Goal: Information Seeking & Learning: Learn about a topic

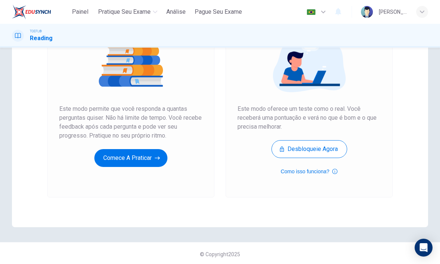
scroll to position [93, 0]
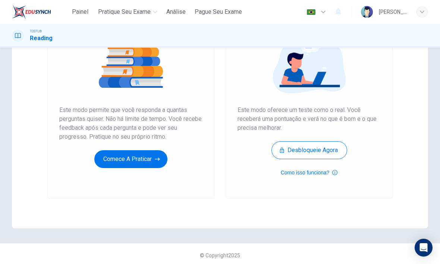
click at [298, 152] on button "Desbloqueie agora" at bounding box center [309, 151] width 76 height 18
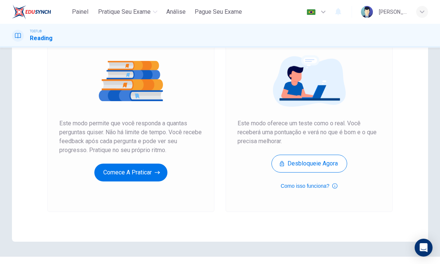
scroll to position [79, 0]
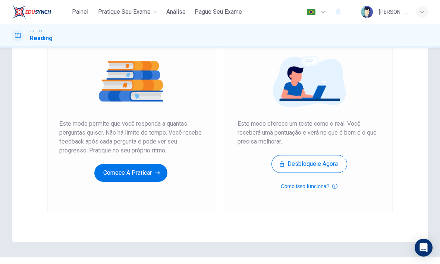
click at [138, 177] on button "Comece a praticar" at bounding box center [130, 173] width 73 height 18
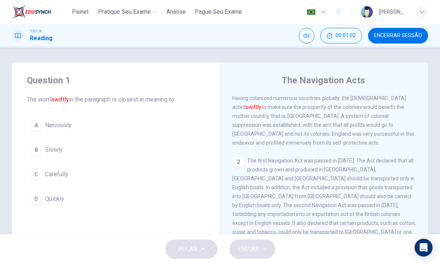
scroll to position [22, 0]
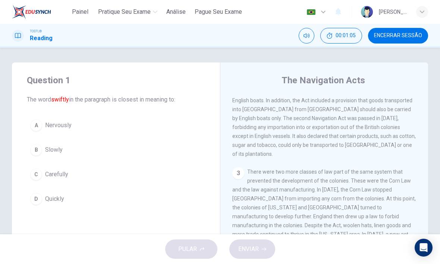
click at [429, 120] on div "Question 1 The word swiftly in the paragraph is closest in meaning to: A Nervou…" at bounding box center [220, 192] width 440 height 259
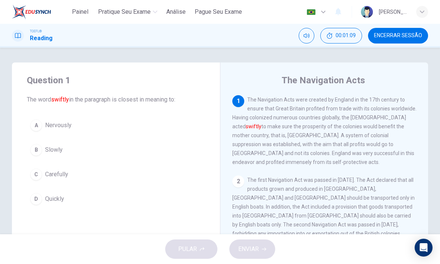
scroll to position [0, 0]
click at [42, 175] on button "C Carefully" at bounding box center [116, 174] width 178 height 19
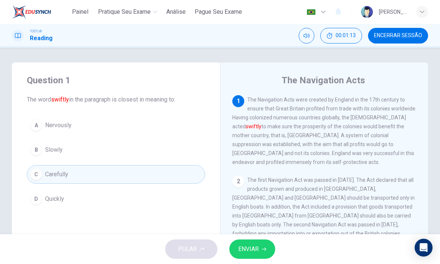
click at [258, 251] on span "ENVIAR" at bounding box center [248, 249] width 20 height 10
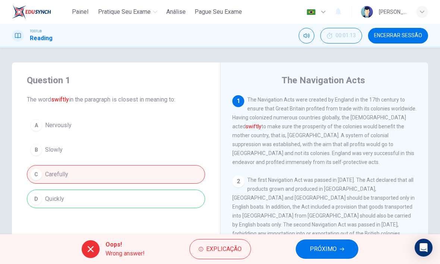
click at [152, 197] on div "A Nervously B Slowly C Carefully D Quickly" at bounding box center [116, 162] width 178 height 92
click at [341, 254] on button "PRÓXIMO" at bounding box center [326, 249] width 63 height 19
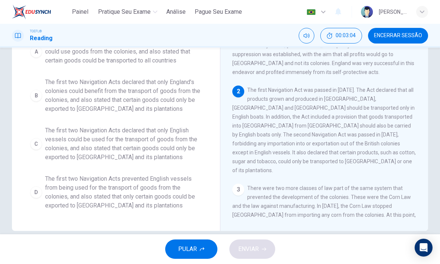
scroll to position [91, 0]
click at [34, 144] on div "C" at bounding box center [36, 143] width 12 height 12
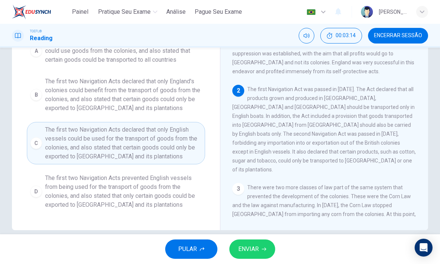
click at [256, 249] on span "ENVIAR" at bounding box center [248, 249] width 20 height 10
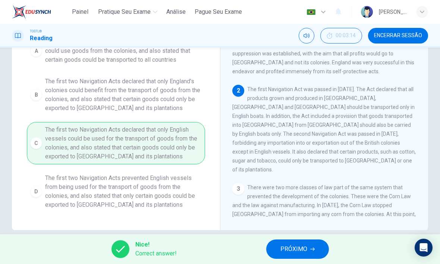
click at [310, 244] on button "PRÓXIMO" at bounding box center [297, 249] width 63 height 19
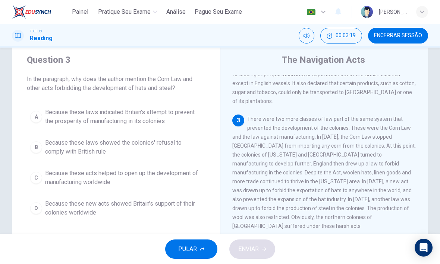
scroll to position [22, 0]
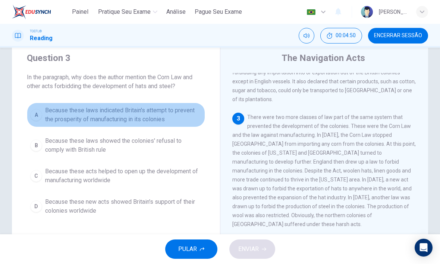
click at [43, 119] on button "A Because these laws indicated Britain's attempt to prevent the prosperity of m…" at bounding box center [116, 115] width 178 height 25
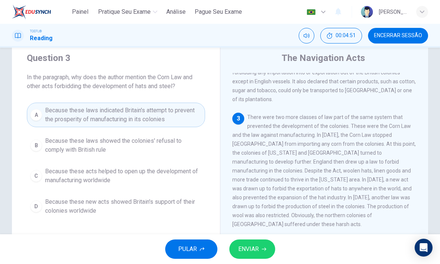
click at [263, 251] on icon "button" at bounding box center [263, 249] width 4 height 4
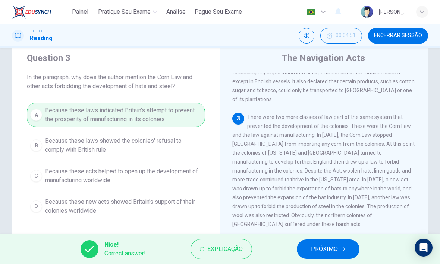
click at [343, 248] on icon "button" at bounding box center [342, 249] width 4 height 4
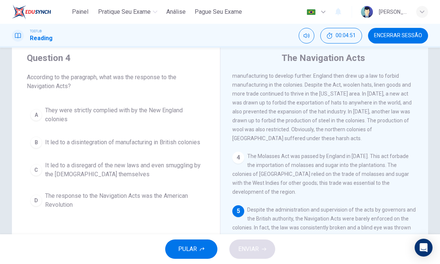
scroll to position [250, 0]
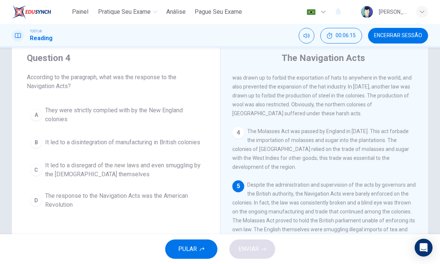
click at [37, 176] on div "C" at bounding box center [36, 170] width 12 height 12
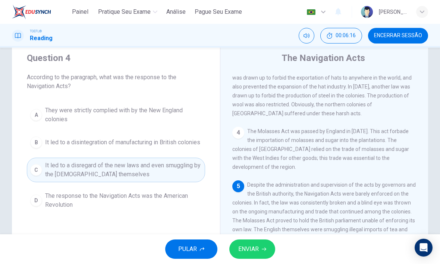
click at [243, 250] on span "ENVIAR" at bounding box center [248, 249] width 20 height 10
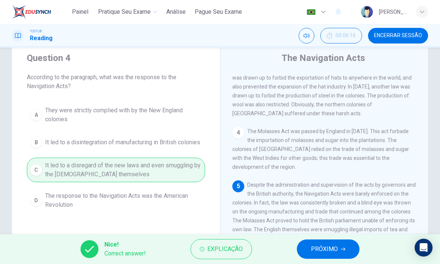
click at [328, 251] on span "PRÓXIMO" at bounding box center [324, 249] width 27 height 10
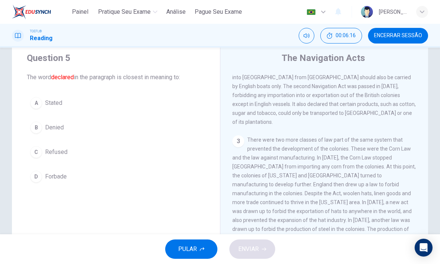
scroll to position [83, 0]
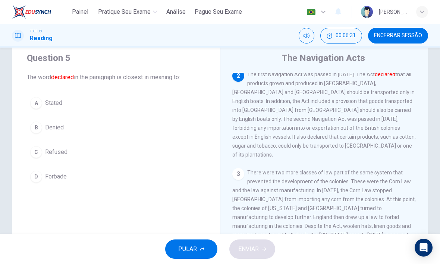
click at [37, 102] on div "A" at bounding box center [36, 103] width 12 height 12
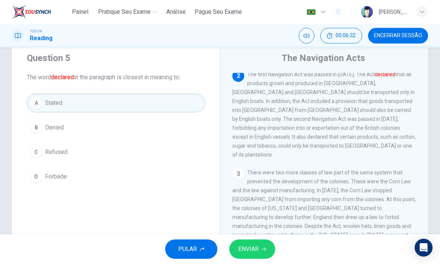
click at [238, 248] on span "ENVIAR" at bounding box center [248, 249] width 20 height 10
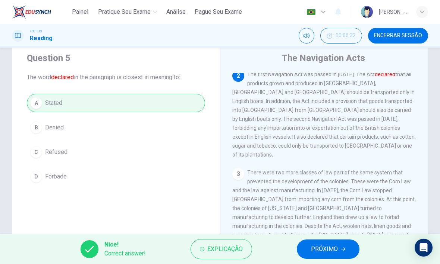
click at [341, 249] on icon "button" at bounding box center [342, 249] width 4 height 4
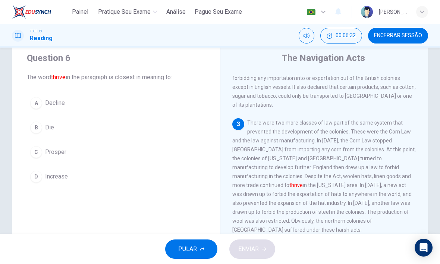
scroll to position [139, 0]
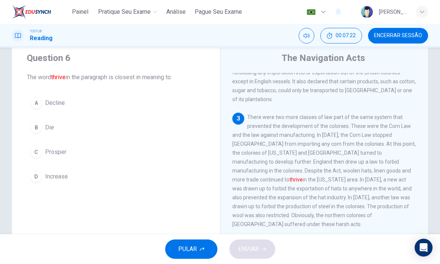
click at [46, 151] on span "Prosper" at bounding box center [55, 152] width 21 height 9
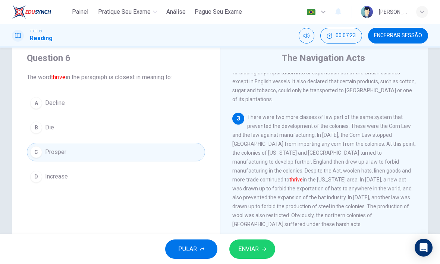
click at [250, 259] on button "ENVIAR" at bounding box center [252, 249] width 46 height 19
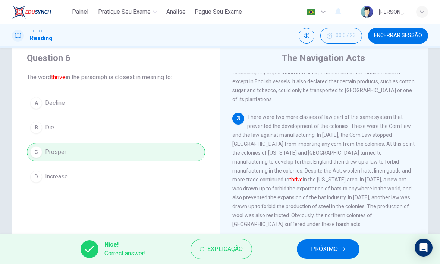
click at [338, 246] on button "PRÓXIMO" at bounding box center [327, 249] width 63 height 19
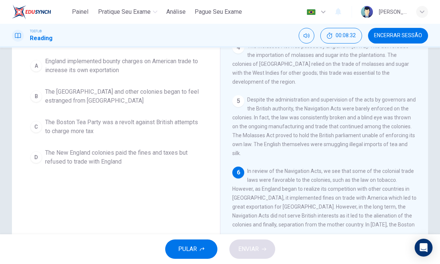
scroll to position [81, 0]
click at [119, 164] on span "The New England colonies paid the fines and taxes but refused to trade with Eng…" at bounding box center [123, 157] width 156 height 18
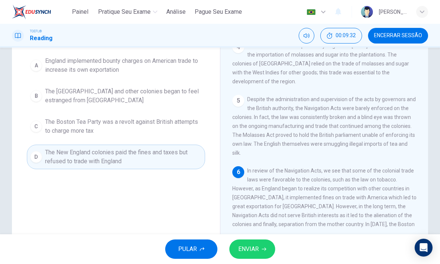
click at [269, 247] on button "ENVIAR" at bounding box center [252, 249] width 46 height 19
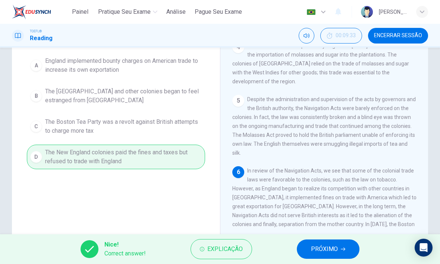
click at [343, 251] on icon "button" at bounding box center [342, 249] width 4 height 4
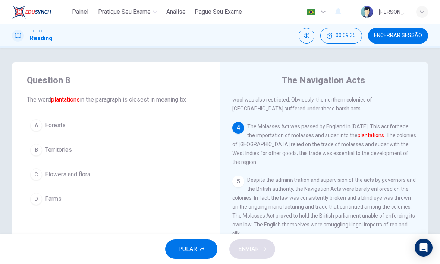
scroll to position [0, 0]
click at [53, 200] on span "Farms" at bounding box center [53, 199] width 16 height 9
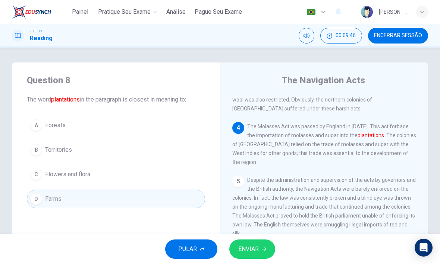
click at [251, 244] on span "ENVIAR" at bounding box center [248, 249] width 20 height 10
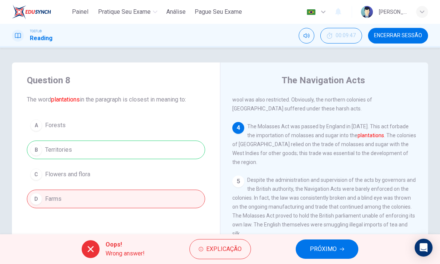
click at [335, 253] on span "PRÓXIMO" at bounding box center [323, 249] width 27 height 10
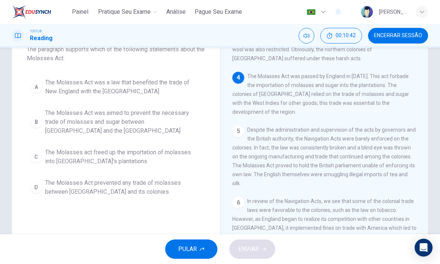
scroll to position [50, 0]
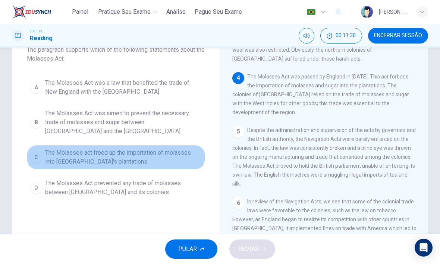
click at [126, 159] on span "The Molasses act freed up the importation of molasses into [GEOGRAPHIC_DATA]'s …" at bounding box center [123, 158] width 156 height 18
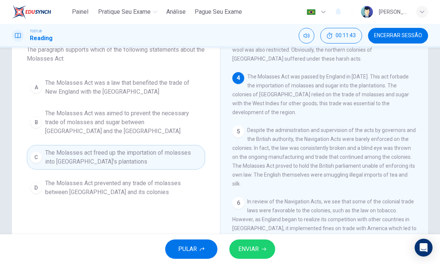
click at [107, 193] on span "The Molasses Act prevented any trade of molasses between [GEOGRAPHIC_DATA] and …" at bounding box center [123, 188] width 156 height 18
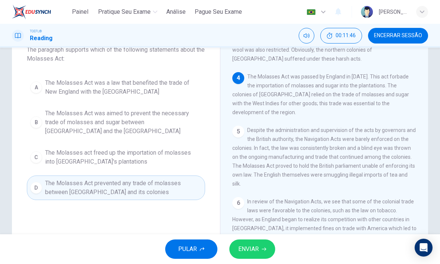
click at [266, 251] on icon "button" at bounding box center [263, 249] width 4 height 4
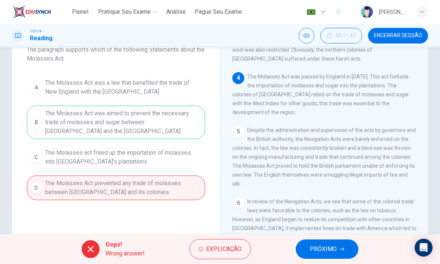
click at [344, 251] on button "PRÓXIMO" at bounding box center [326, 249] width 63 height 19
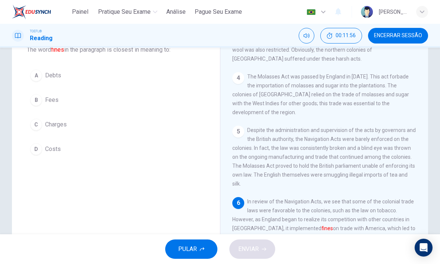
click at [57, 123] on span "Charges" at bounding box center [56, 124] width 22 height 9
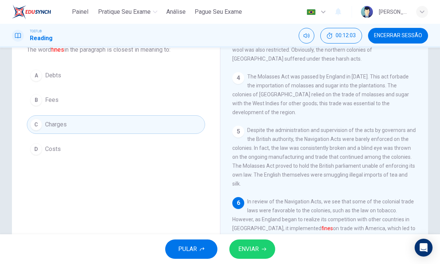
click at [257, 245] on span "ENVIAR" at bounding box center [248, 249] width 20 height 10
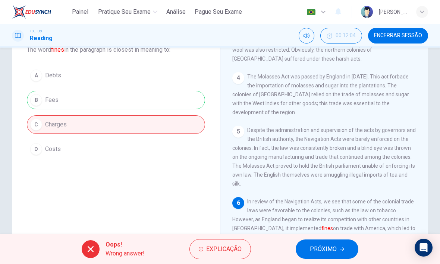
click at [343, 251] on icon "button" at bounding box center [341, 249] width 4 height 4
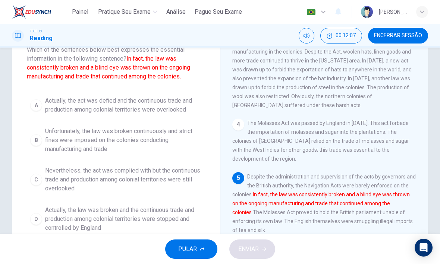
scroll to position [231, 0]
click at [411, 35] on span "Encerrar Sessão" at bounding box center [398, 36] width 48 height 6
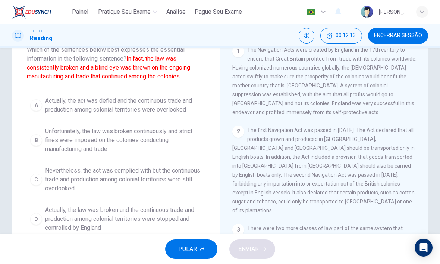
scroll to position [0, 0]
click at [407, 36] on span "Encerrar Sessão" at bounding box center [398, 36] width 48 height 6
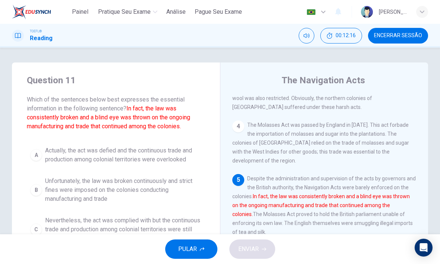
click at [409, 32] on button "Encerrar Sessão" at bounding box center [398, 36] width 60 height 16
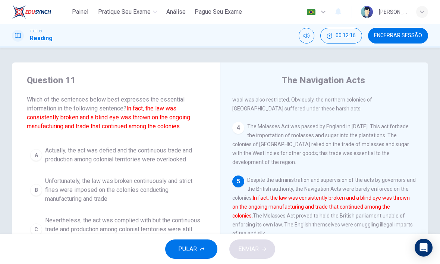
scroll to position [277, 0]
click at [410, 43] on button "Encerrar Sessão" at bounding box center [398, 36] width 60 height 16
click at [407, 42] on button "Encerrar Sessão" at bounding box center [398, 36] width 60 height 16
click at [353, 36] on span "00:12:20" at bounding box center [345, 36] width 20 height 6
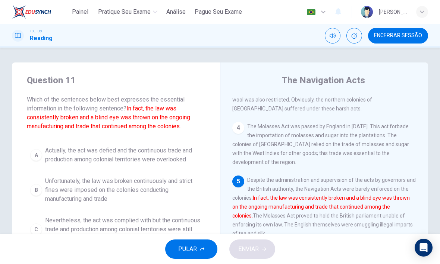
click at [335, 40] on button "Silenciar" at bounding box center [332, 36] width 16 height 16
click at [354, 37] on icon "Mostrar" at bounding box center [354, 36] width 6 height 6
click at [352, 38] on span "00:12:23" at bounding box center [345, 36] width 20 height 6
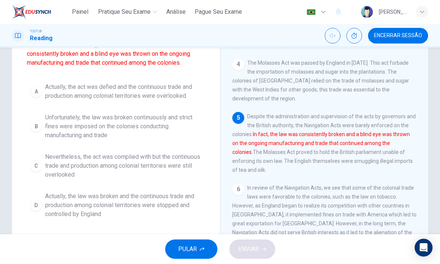
scroll to position [64, 0]
click at [176, 202] on span "Actually, the law was broken and the continuous trade and production among colo…" at bounding box center [123, 205] width 156 height 27
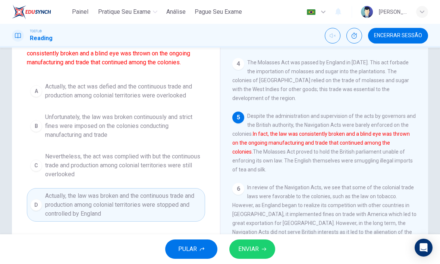
click at [172, 91] on span "Actually, the act was defied and the continuous trade and production among colo…" at bounding box center [123, 91] width 156 height 18
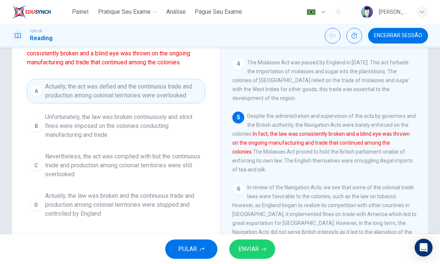
click at [260, 247] on button "ENVIAR" at bounding box center [252, 249] width 46 height 19
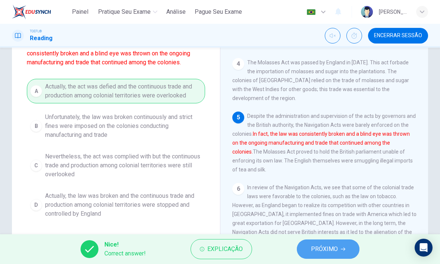
click at [322, 253] on span "PRÓXIMO" at bounding box center [324, 249] width 27 height 10
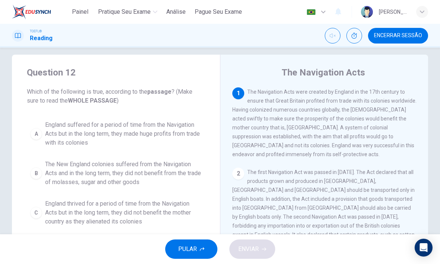
scroll to position [8, 0]
click at [149, 168] on span "The New England colonies suffered from the Navigation Acts and in the long term…" at bounding box center [123, 173] width 156 height 27
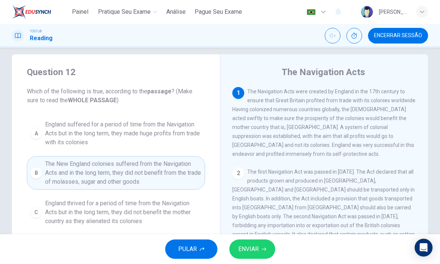
click at [259, 241] on button "ENVIAR" at bounding box center [252, 249] width 46 height 19
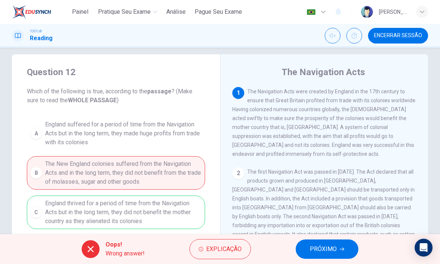
click at [330, 249] on span "PRÓXIMO" at bounding box center [323, 249] width 27 height 10
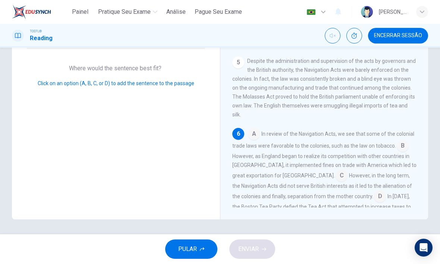
scroll to position [102, 0]
click at [374, 191] on input at bounding box center [380, 197] width 12 height 12
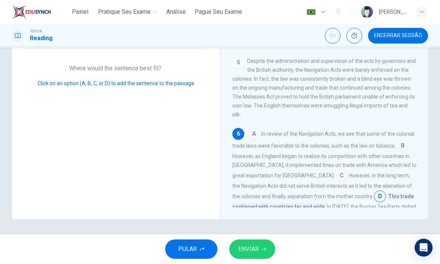
click at [257, 249] on span "ENVIAR" at bounding box center [248, 249] width 20 height 10
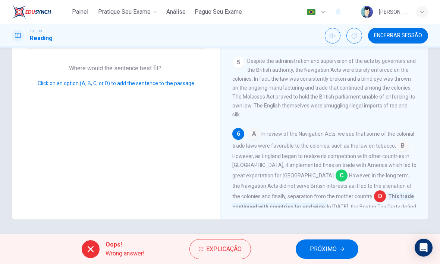
click at [336, 249] on span "PRÓXIMO" at bounding box center [323, 249] width 27 height 10
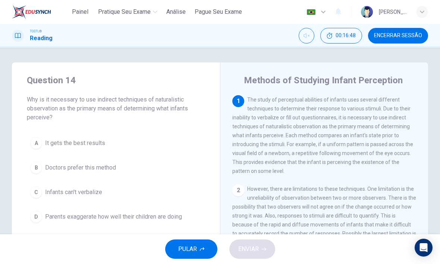
click at [409, 37] on span "Encerrar Sessão" at bounding box center [398, 36] width 48 height 6
click at [402, 39] on button "Encerrar Sessão" at bounding box center [398, 36] width 60 height 16
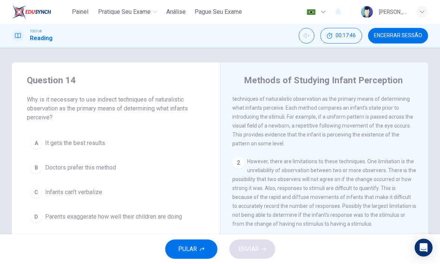
scroll to position [29, 0]
click at [100, 188] on span "Infants can't verbalize" at bounding box center [73, 192] width 57 height 9
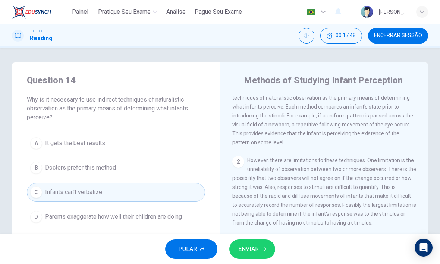
click at [247, 250] on span "ENVIAR" at bounding box center [248, 249] width 20 height 10
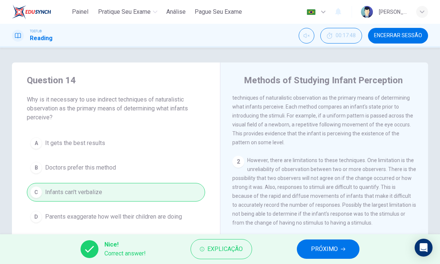
click at [334, 244] on span "PRÓXIMO" at bounding box center [324, 249] width 27 height 10
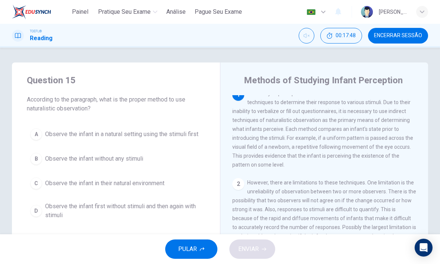
scroll to position [0, 0]
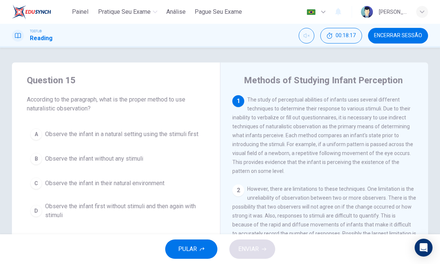
click at [152, 214] on span "Observe the infant first without stimuli and then again with stimuli" at bounding box center [123, 211] width 156 height 18
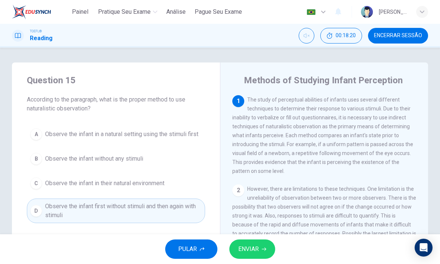
click at [260, 244] on button "ENVIAR" at bounding box center [252, 249] width 46 height 19
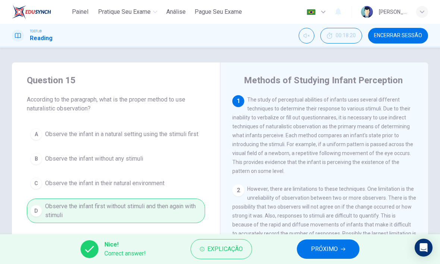
click at [336, 252] on span "PRÓXIMO" at bounding box center [324, 249] width 27 height 10
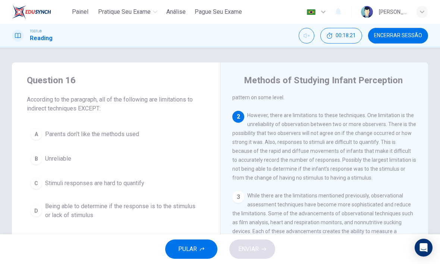
scroll to position [74, 0]
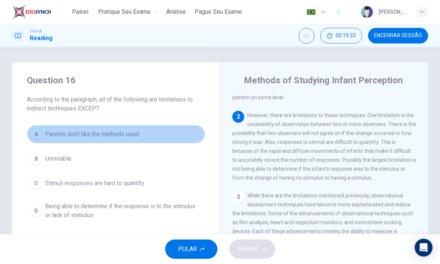
click at [126, 131] on span "Parents don't like the methods used" at bounding box center [92, 134] width 94 height 9
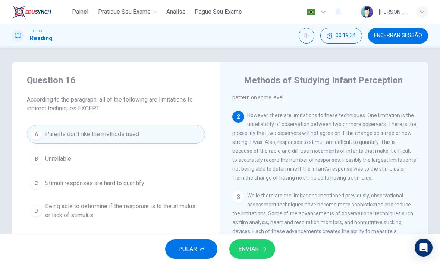
click at [259, 250] on button "ENVIAR" at bounding box center [252, 249] width 46 height 19
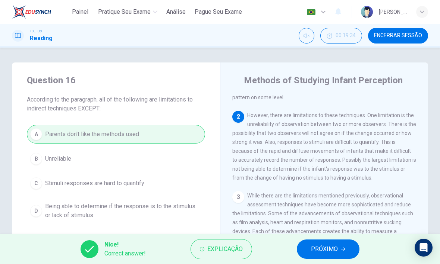
click at [336, 253] on span "PRÓXIMO" at bounding box center [324, 249] width 27 height 10
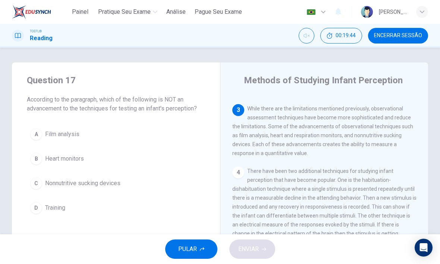
scroll to position [160, 0]
click at [57, 200] on button "D Training" at bounding box center [116, 208] width 178 height 19
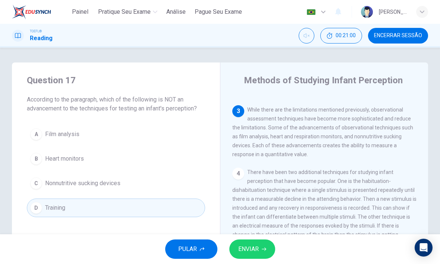
click at [261, 257] on button "ENVIAR" at bounding box center [252, 249] width 46 height 19
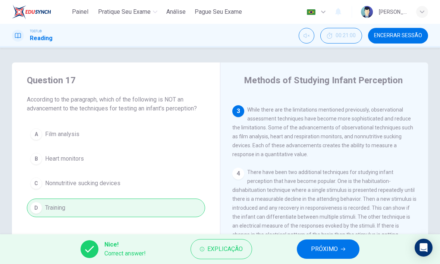
click at [321, 259] on button "PRÓXIMO" at bounding box center [327, 249] width 63 height 19
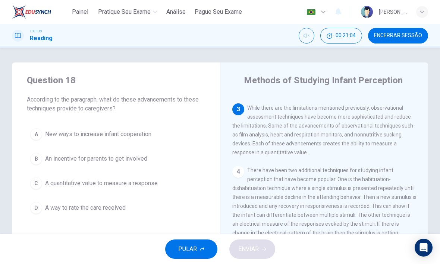
scroll to position [162, 0]
click at [147, 190] on button "C A quantitative value to measure a response" at bounding box center [116, 183] width 178 height 19
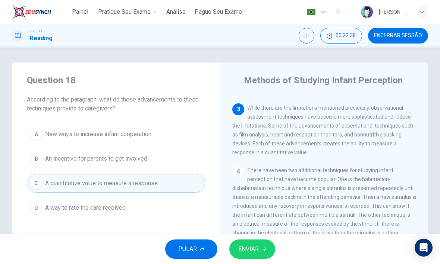
click at [254, 248] on span "ENVIAR" at bounding box center [248, 249] width 20 height 10
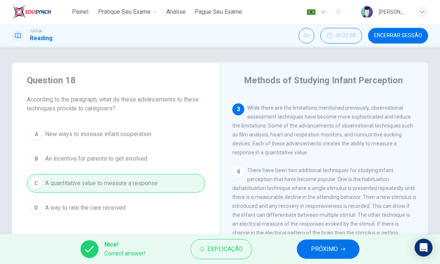
click at [336, 246] on span "PRÓXIMO" at bounding box center [324, 249] width 27 height 10
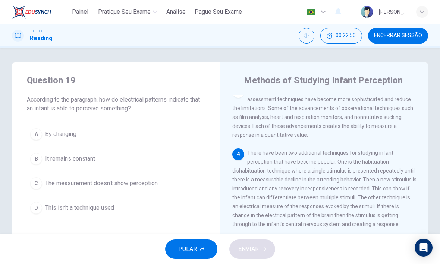
scroll to position [194, 0]
click at [66, 130] on span "By changing" at bounding box center [60, 134] width 31 height 9
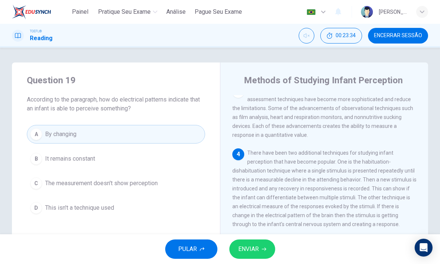
click at [263, 253] on button "ENVIAR" at bounding box center [252, 249] width 46 height 19
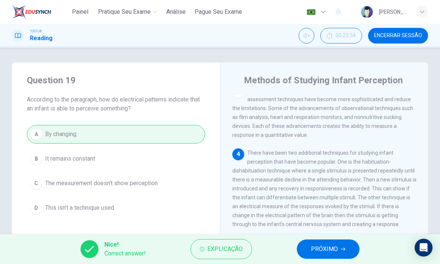
click at [347, 248] on button "PRÓXIMO" at bounding box center [327, 249] width 63 height 19
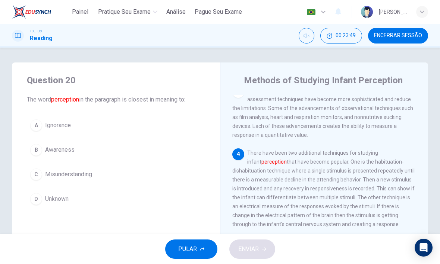
click at [70, 146] on span "Awareness" at bounding box center [59, 150] width 29 height 9
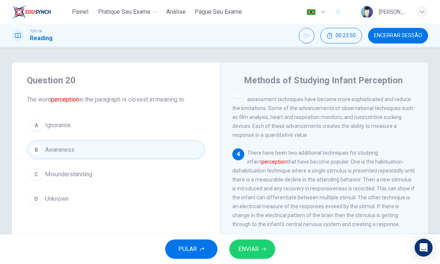
click at [263, 244] on button "ENVIAR" at bounding box center [252, 249] width 46 height 19
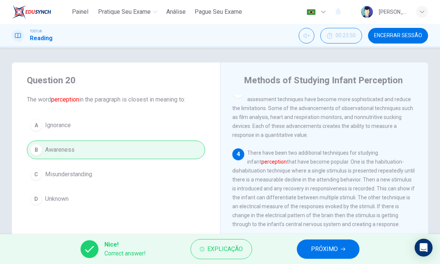
click at [348, 243] on button "PRÓXIMO" at bounding box center [327, 249] width 63 height 19
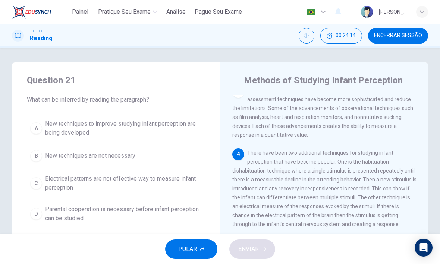
click at [188, 122] on span "New techniques to improve studying infant perception are being developed" at bounding box center [123, 129] width 156 height 18
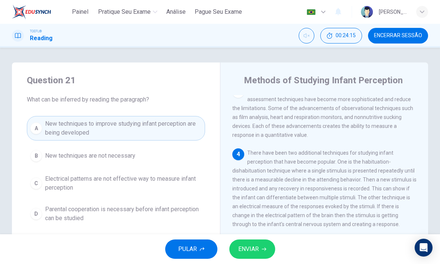
click at [259, 249] on button "ENVIAR" at bounding box center [252, 249] width 46 height 19
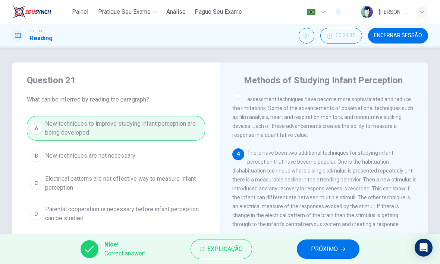
click at [344, 252] on button "PRÓXIMO" at bounding box center [327, 249] width 63 height 19
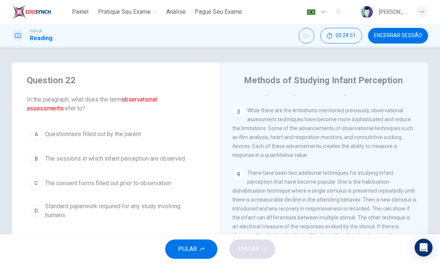
scroll to position [0, 0]
click at [183, 155] on span "The sessions in which infant perception are observed" at bounding box center [115, 158] width 140 height 9
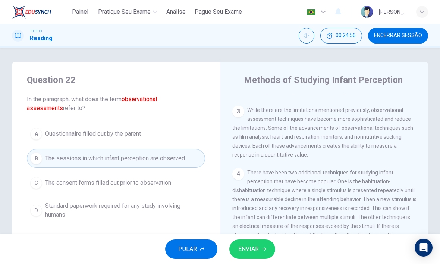
click at [256, 252] on span "ENVIAR" at bounding box center [248, 249] width 20 height 10
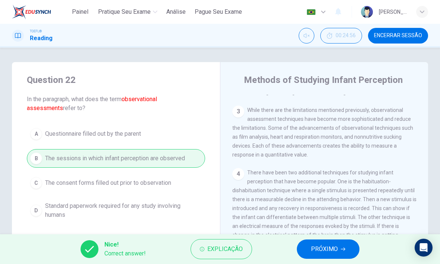
click at [340, 252] on button "PRÓXIMO" at bounding box center [327, 249] width 63 height 19
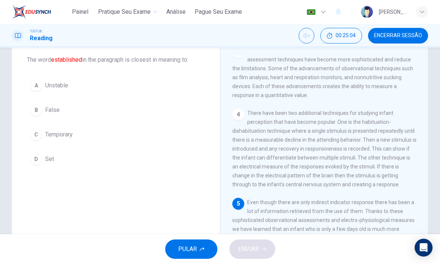
scroll to position [39, 0]
click at [27, 168] on div "A Unstable B False C Temporary D Set" at bounding box center [116, 123] width 178 height 92
click at [40, 158] on div "D" at bounding box center [36, 160] width 12 height 12
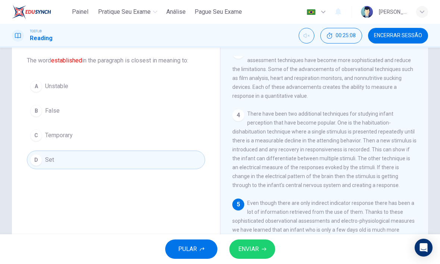
click at [262, 249] on icon "button" at bounding box center [263, 249] width 4 height 4
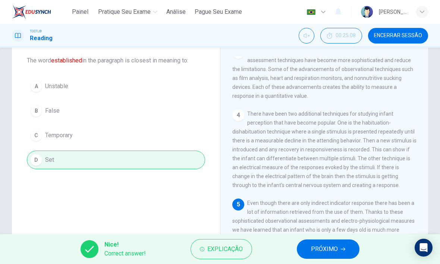
click at [347, 245] on button "PRÓXIMO" at bounding box center [327, 249] width 63 height 19
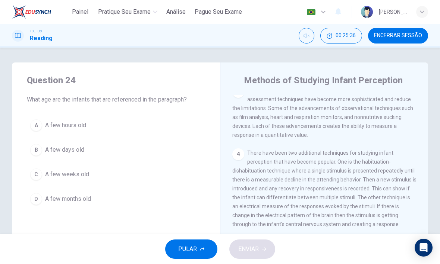
scroll to position [0, 0]
click at [80, 152] on span "A few days old" at bounding box center [64, 150] width 39 height 9
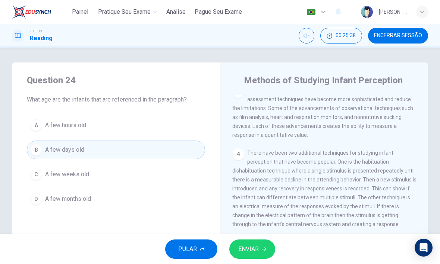
click at [253, 246] on span "ENVIAR" at bounding box center [248, 249] width 20 height 10
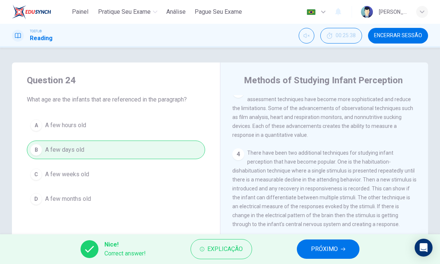
click at [343, 249] on icon "button" at bounding box center [342, 249] width 4 height 4
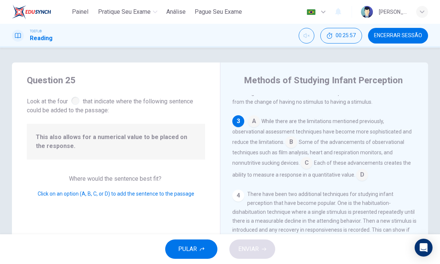
scroll to position [150, 0]
click at [300, 169] on input at bounding box center [306, 164] width 12 height 12
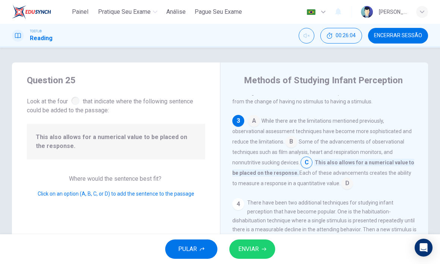
click at [257, 248] on span "ENVIAR" at bounding box center [248, 249] width 20 height 10
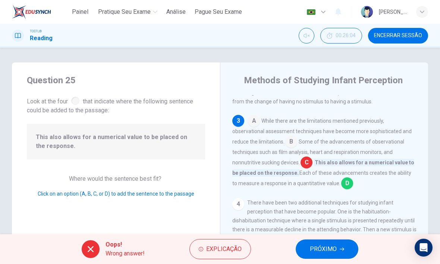
click at [341, 252] on button "PRÓXIMO" at bounding box center [326, 249] width 63 height 19
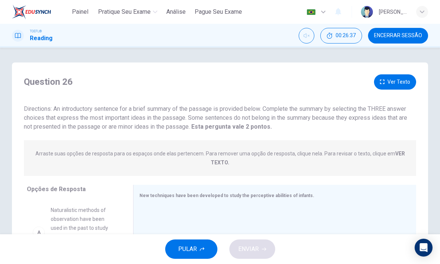
scroll to position [0, 0]
click at [401, 79] on button "Ver Texto" at bounding box center [395, 81] width 42 height 15
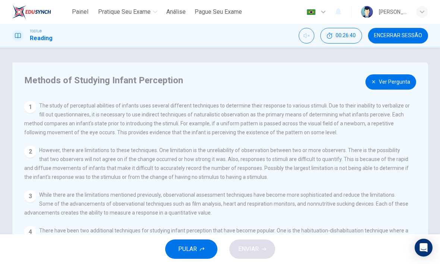
scroll to position [0, 0]
click at [400, 80] on button "Ver Pergunta" at bounding box center [390, 81] width 51 height 15
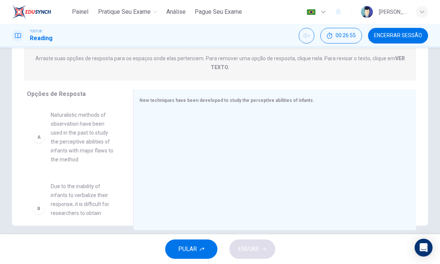
scroll to position [95, 0]
click at [42, 139] on div "A" at bounding box center [39, 138] width 12 height 12
click at [42, 134] on div "A" at bounding box center [39, 138] width 12 height 12
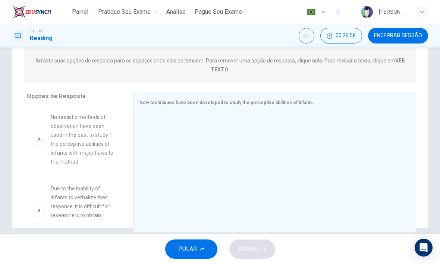
click at [41, 138] on div "A" at bounding box center [39, 140] width 12 height 12
click at [86, 155] on span "Naturalistic methods of observation have been used in the past to study the per…" at bounding box center [83, 140] width 64 height 54
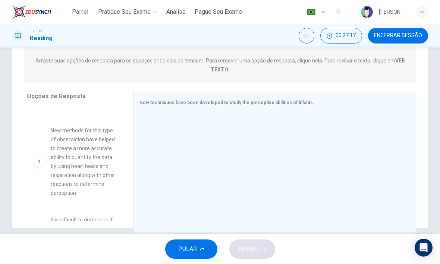
scroll to position [219, 0]
click at [39, 166] on div "D" at bounding box center [39, 162] width 12 height 12
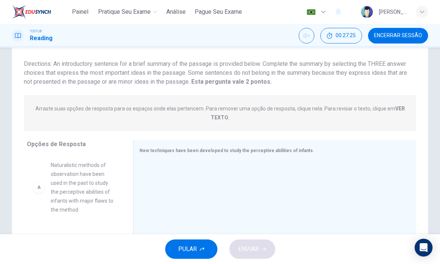
scroll to position [45, 0]
click at [260, 176] on div at bounding box center [271, 211] width 264 height 100
click at [37, 191] on div "A" at bounding box center [39, 187] width 12 height 12
click at [48, 193] on div "A Naturalistic methods of observation have been used in the past to study the p…" at bounding box center [74, 188] width 82 height 54
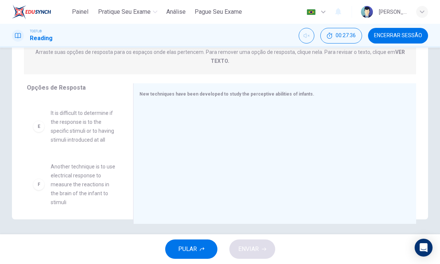
scroll to position [102, 0]
click at [38, 189] on div "F" at bounding box center [39, 185] width 12 height 12
click at [200, 243] on button "PULAR" at bounding box center [191, 249] width 52 height 19
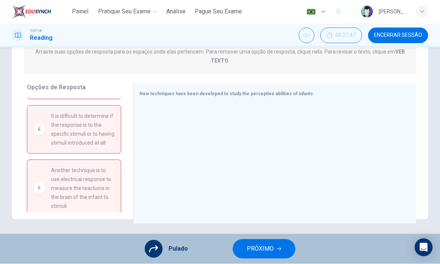
click at [275, 247] on button "PRÓXIMO" at bounding box center [263, 249] width 63 height 19
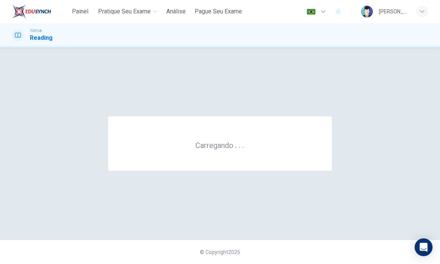
scroll to position [0, 0]
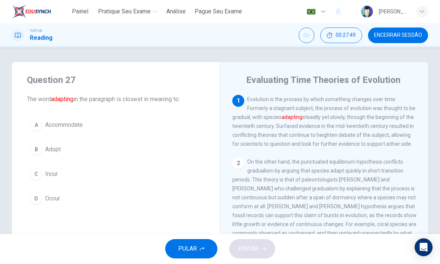
click at [408, 35] on span "Encerrar Sessão" at bounding box center [398, 36] width 48 height 6
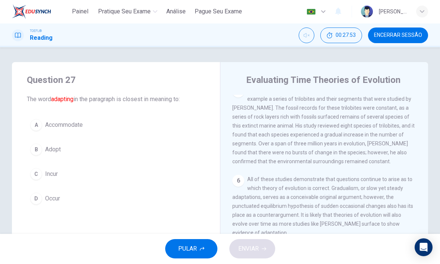
scroll to position [277, 0]
click at [400, 34] on span "Encerrar Sessão" at bounding box center [398, 36] width 48 height 6
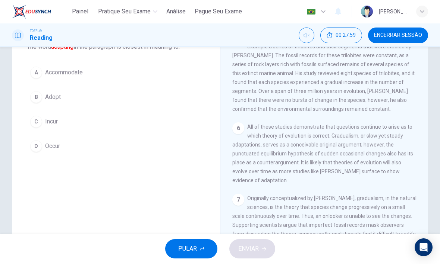
scroll to position [95, 0]
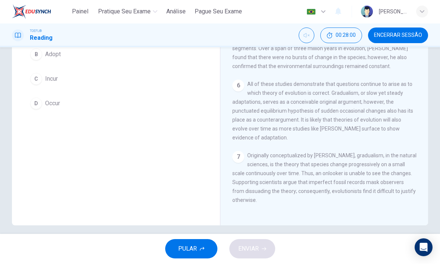
click at [178, 252] on span "PULAR" at bounding box center [187, 249] width 19 height 10
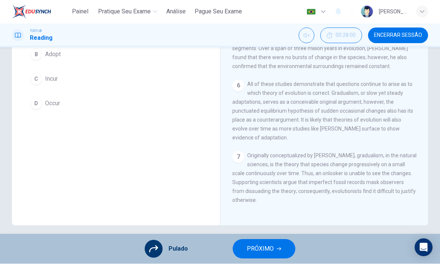
click at [158, 248] on icon at bounding box center [153, 249] width 9 height 7
click at [259, 256] on button "PRÓXIMO" at bounding box center [263, 249] width 63 height 19
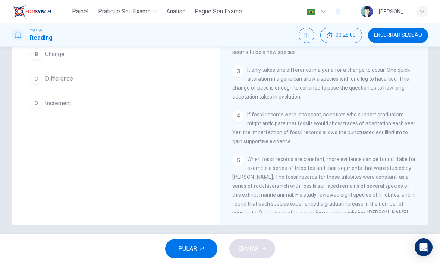
scroll to position [65, 0]
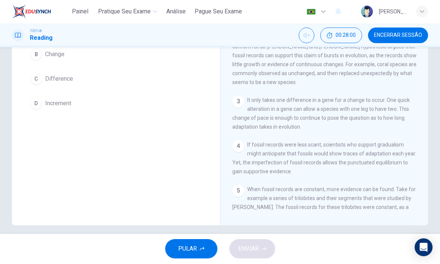
click at [196, 253] on span "PULAR" at bounding box center [187, 249] width 19 height 10
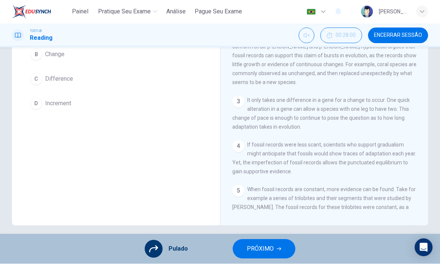
click at [261, 247] on span "PRÓXIMO" at bounding box center [260, 249] width 27 height 10
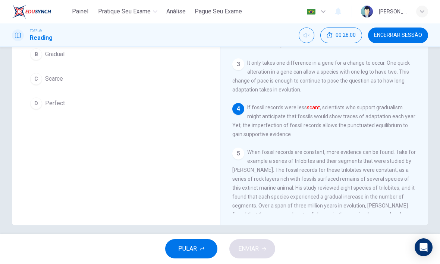
scroll to position [111, 0]
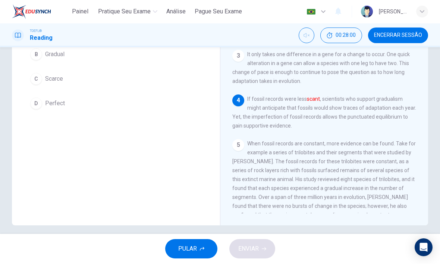
click at [187, 248] on span "PULAR" at bounding box center [187, 249] width 19 height 10
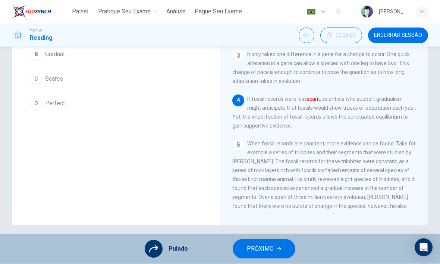
click at [261, 246] on span "PRÓXIMO" at bounding box center [260, 249] width 27 height 10
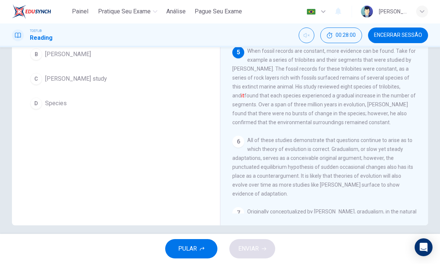
click at [183, 253] on span "PULAR" at bounding box center [187, 249] width 19 height 10
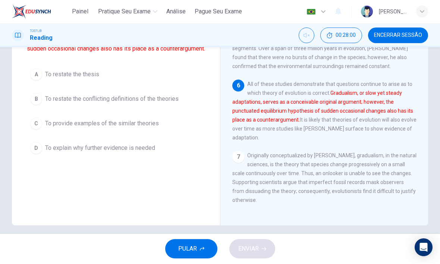
scroll to position [277, 0]
click at [192, 249] on span "PULAR" at bounding box center [187, 249] width 19 height 10
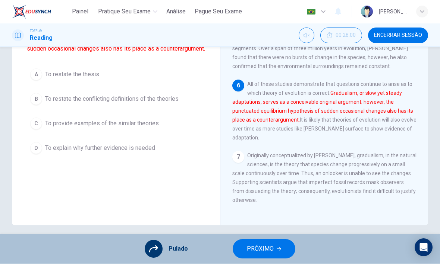
click at [250, 248] on span "PRÓXIMO" at bounding box center [260, 249] width 27 height 10
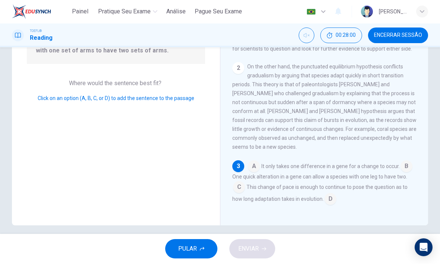
scroll to position [72, 0]
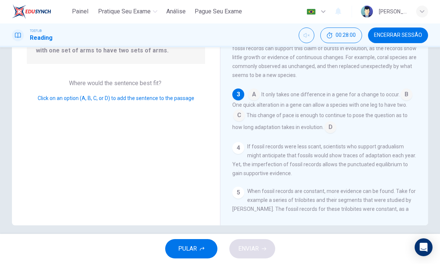
click at [192, 246] on span "PULAR" at bounding box center [187, 249] width 19 height 10
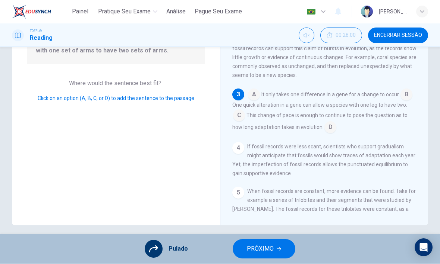
click at [263, 247] on span "PRÓXIMO" at bounding box center [260, 249] width 27 height 10
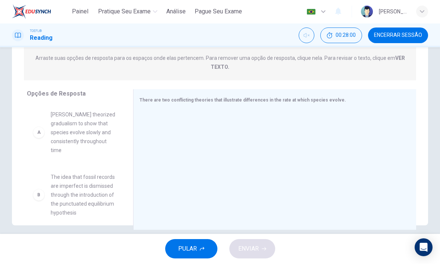
click at [186, 243] on button "PULAR" at bounding box center [191, 249] width 52 height 19
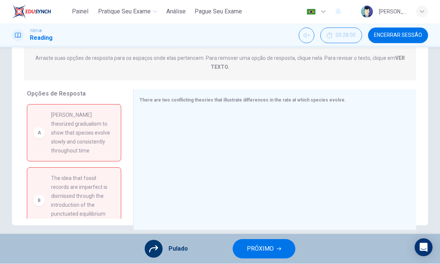
click at [253, 245] on span "PRÓXIMO" at bounding box center [260, 249] width 27 height 10
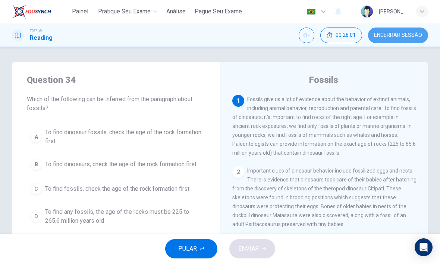
click at [407, 37] on span "Encerrar Sessão" at bounding box center [398, 36] width 48 height 6
click at [409, 33] on span "Encerrar Sessão" at bounding box center [398, 36] width 48 height 6
click at [419, 16] on div "button" at bounding box center [422, 12] width 12 height 12
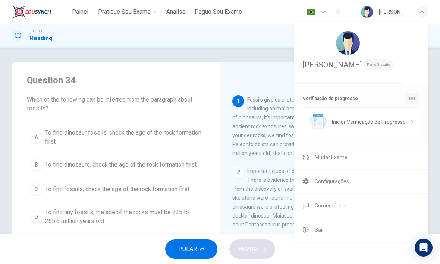
click at [347, 169] on li "Mudar Exame" at bounding box center [361, 158] width 134 height 24
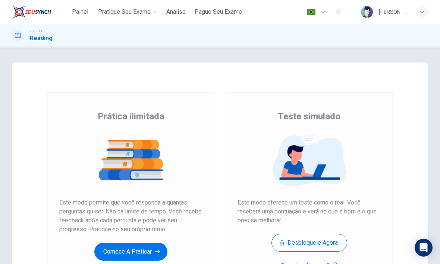
click at [426, 11] on div "button" at bounding box center [422, 12] width 12 height 12
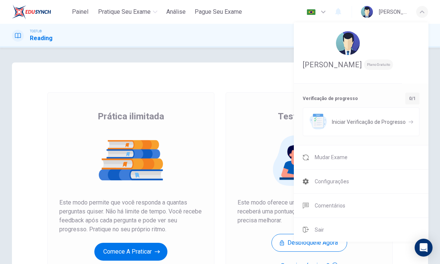
click at [367, 167] on li "Mudar Exame" at bounding box center [361, 158] width 134 height 24
